Goal: Task Accomplishment & Management: Complete application form

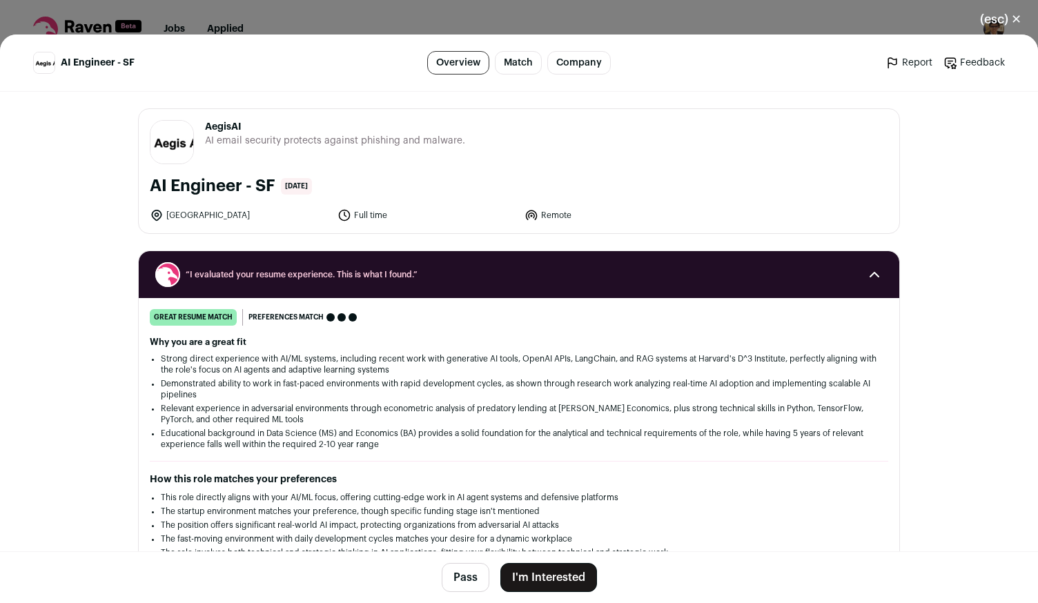
click at [536, 573] on button "I'm Interested" at bounding box center [548, 577] width 97 height 29
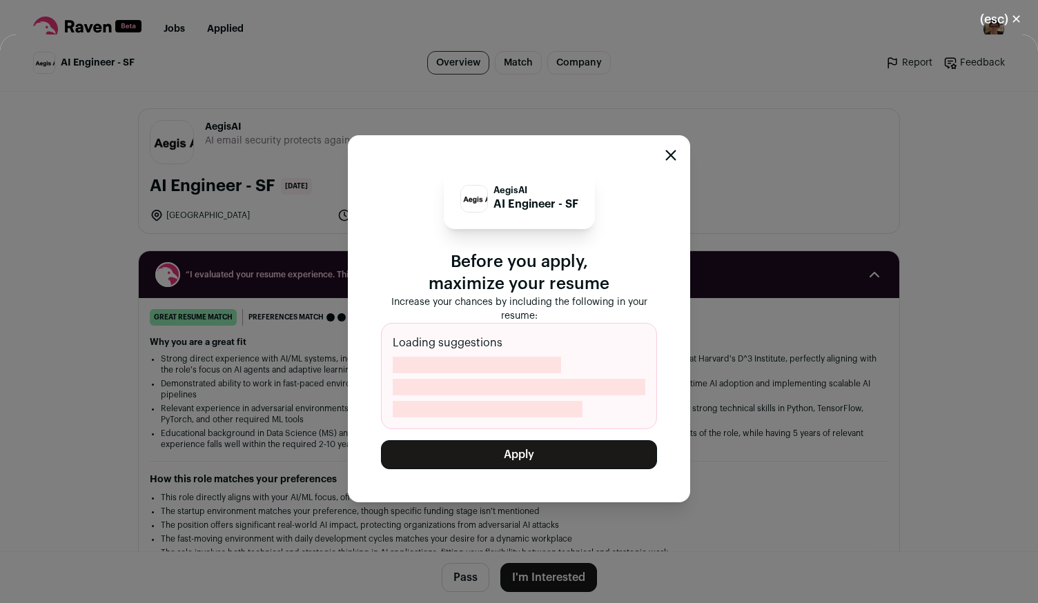
click at [565, 460] on button "Apply" at bounding box center [519, 454] width 276 height 29
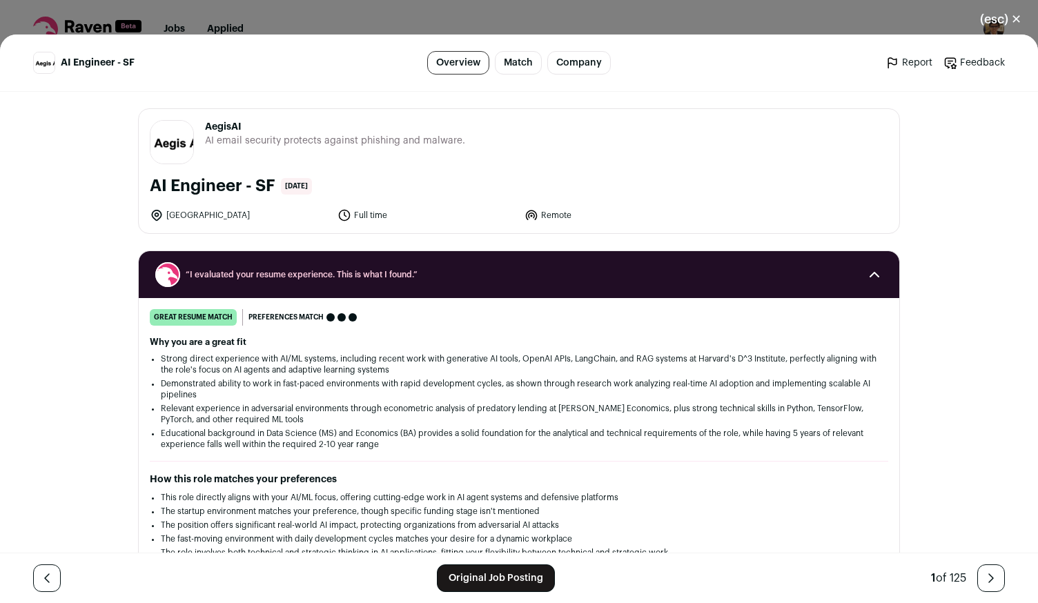
click at [1021, 27] on button "(esc) ✕" at bounding box center [1000, 19] width 75 height 30
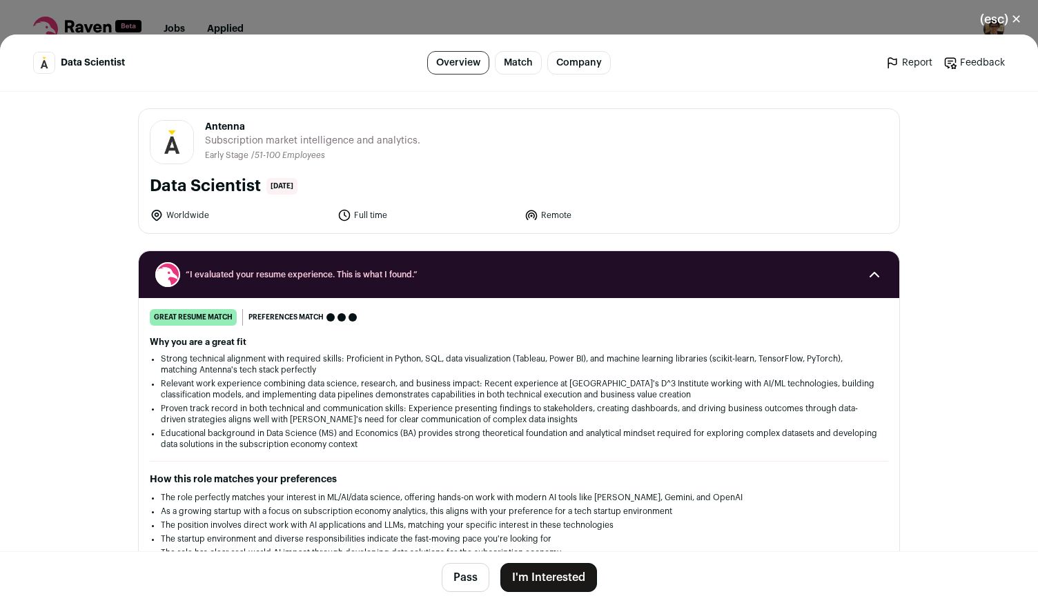
click at [558, 561] on footer "Pass I'm Interested" at bounding box center [519, 577] width 1038 height 52
click at [557, 576] on button "I'm Interested" at bounding box center [548, 577] width 97 height 29
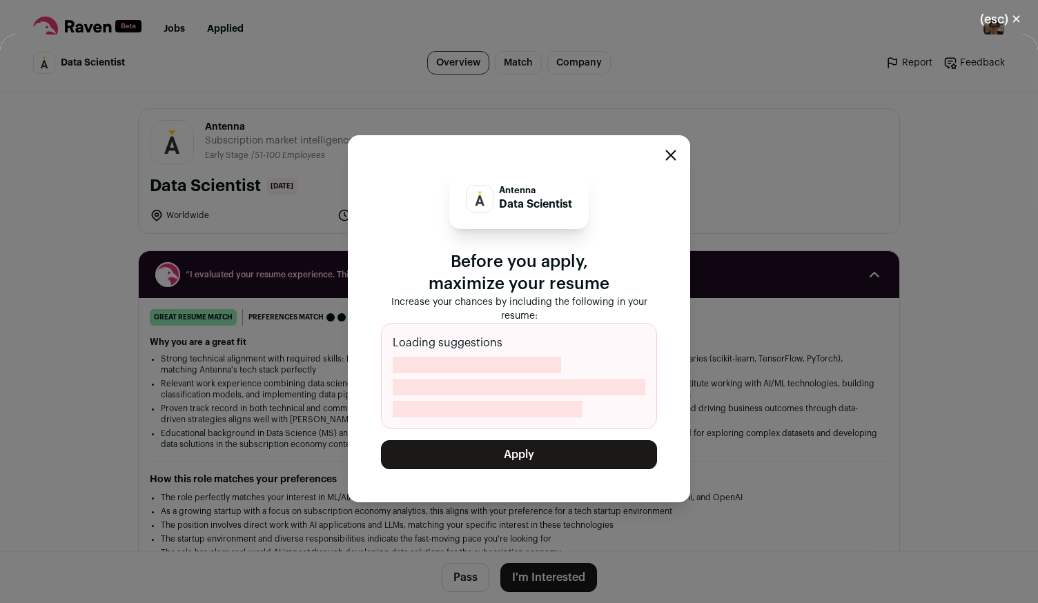
click at [581, 467] on button "Apply" at bounding box center [519, 454] width 276 height 29
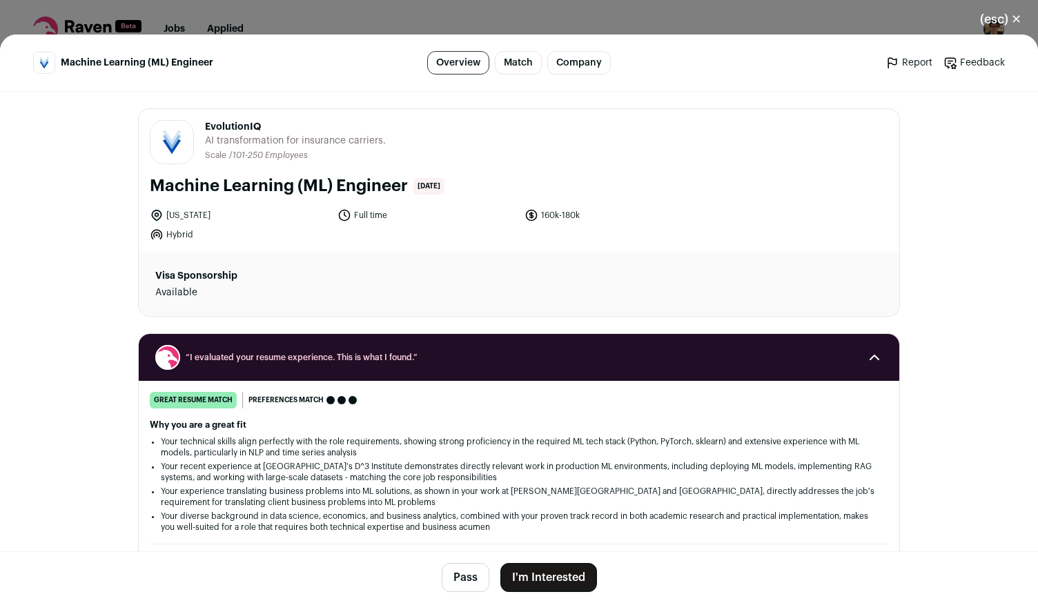
click at [523, 582] on button "I'm Interested" at bounding box center [548, 577] width 97 height 29
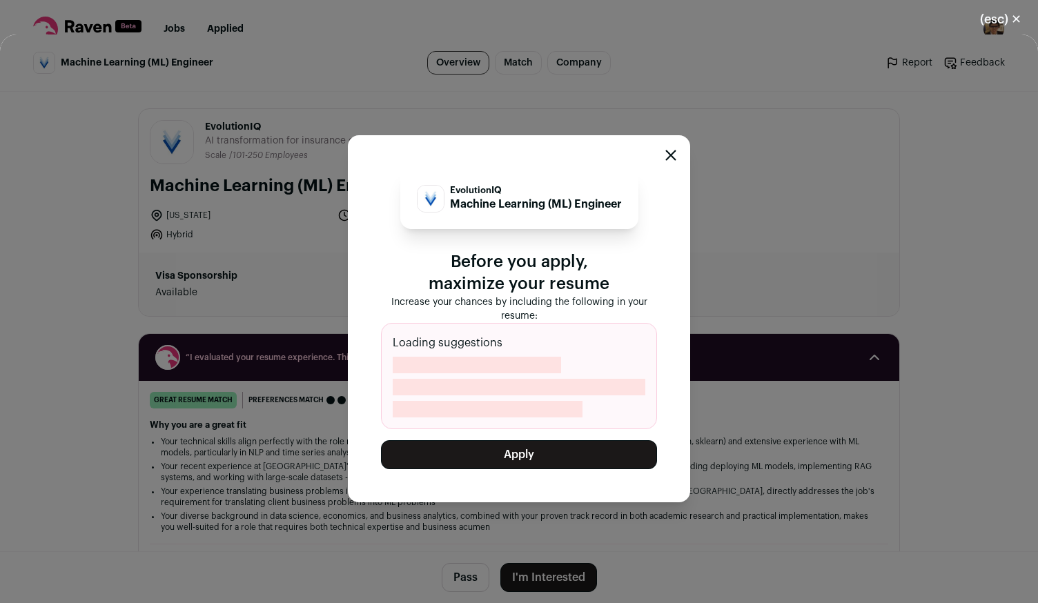
click at [538, 453] on button "Apply" at bounding box center [519, 454] width 276 height 29
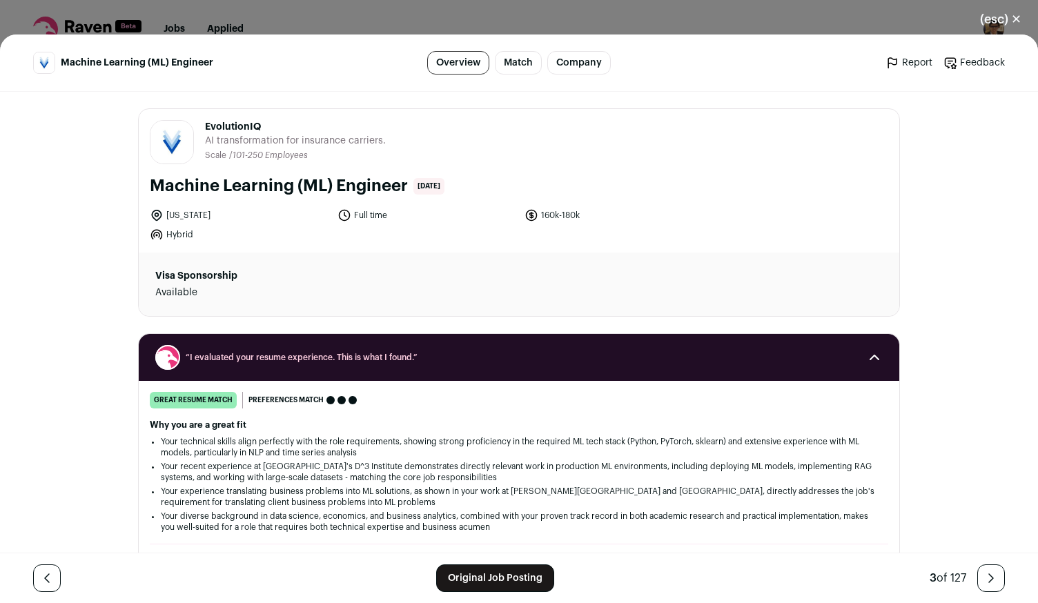
click at [1013, 14] on button "(esc) ✕" at bounding box center [1000, 19] width 75 height 30
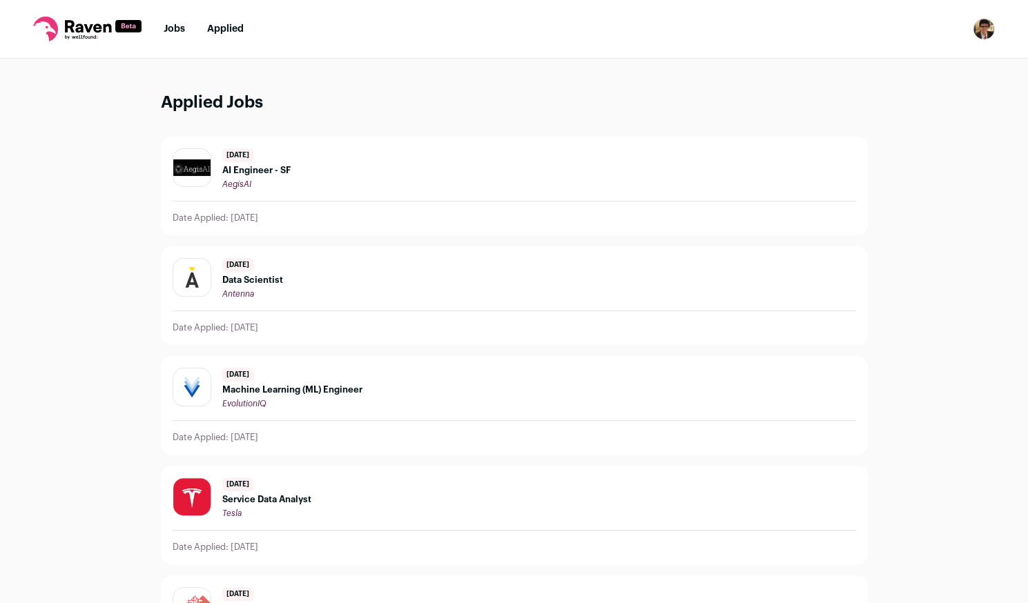
click at [177, 27] on link "Jobs" at bounding box center [174, 29] width 21 height 10
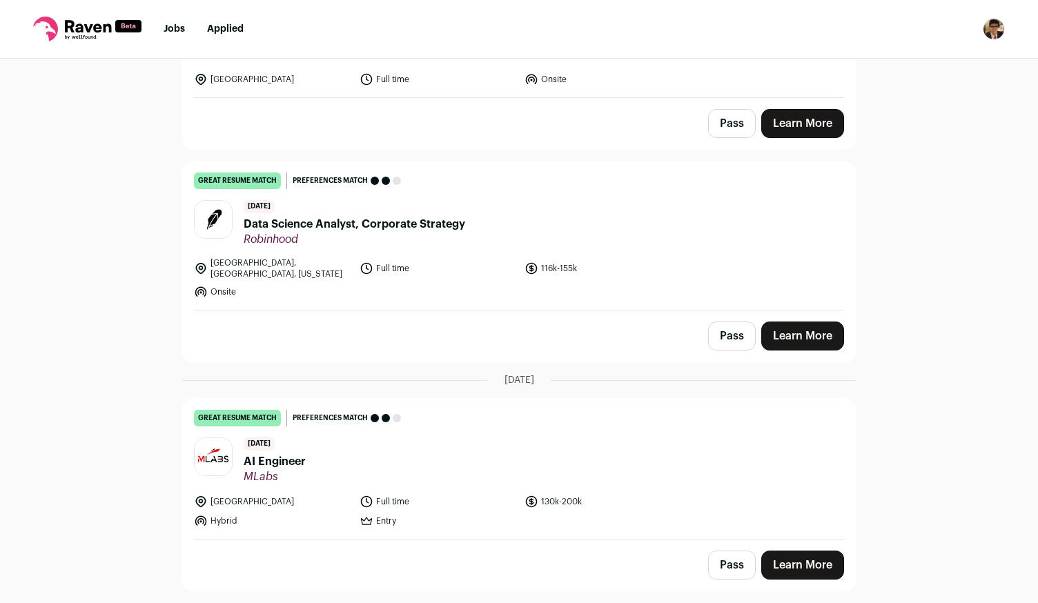
scroll to position [1863, 0]
